Goal: Communication & Community: Participate in discussion

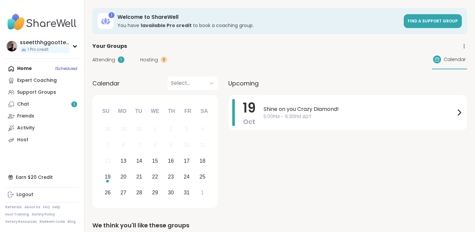
click at [32, 105] on link "Chat 1" at bounding box center [42, 104] width 74 height 12
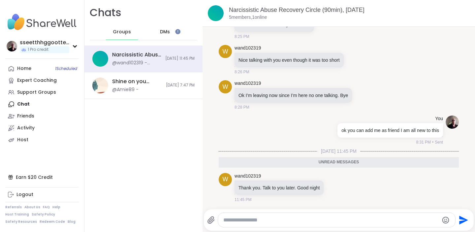
click at [165, 31] on span "DMs" at bounding box center [165, 32] width 10 height 7
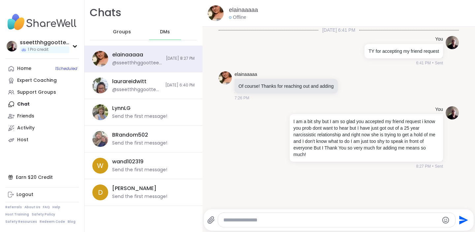
click at [122, 33] on span "Groups" at bounding box center [122, 32] width 18 height 7
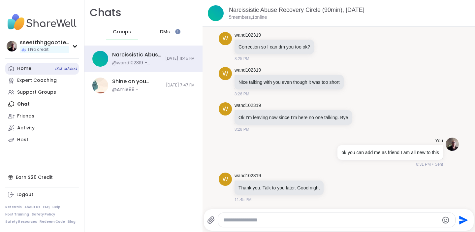
click at [24, 67] on div "Home 1 Scheduled" at bounding box center [24, 68] width 14 height 7
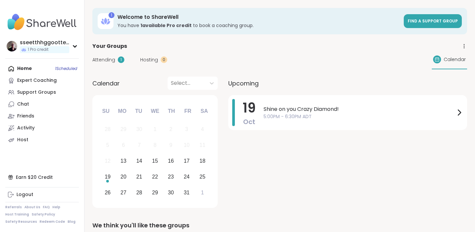
click at [104, 62] on span "Attending" at bounding box center [103, 59] width 23 height 7
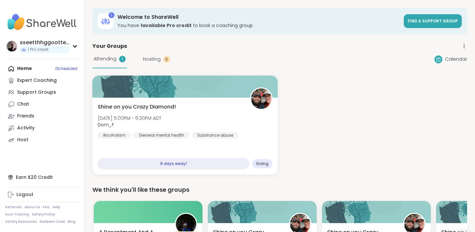
click at [104, 60] on span "Attending" at bounding box center [105, 58] width 23 height 7
click at [40, 101] on link "Chat" at bounding box center [42, 104] width 74 height 12
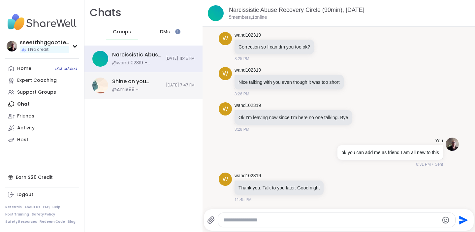
click at [140, 87] on div "Shine on you Crazy Diamond!, [DATE] @Amie89 -" at bounding box center [137, 85] width 50 height 15
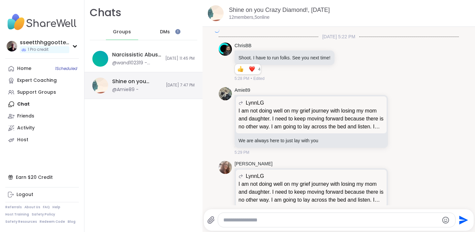
scroll to position [1691, 0]
